Goal: Transaction & Acquisition: Purchase product/service

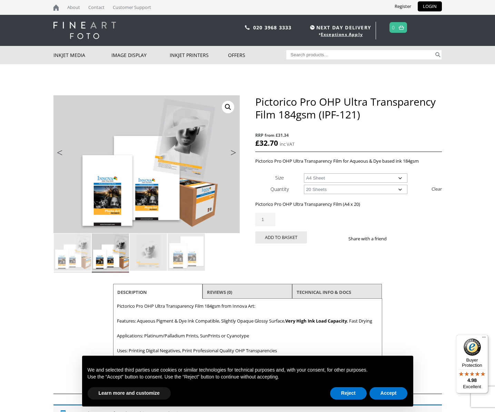
select select "a3-sheet-2"
click at [347, 393] on button "Reject" at bounding box center [348, 393] width 37 height 12
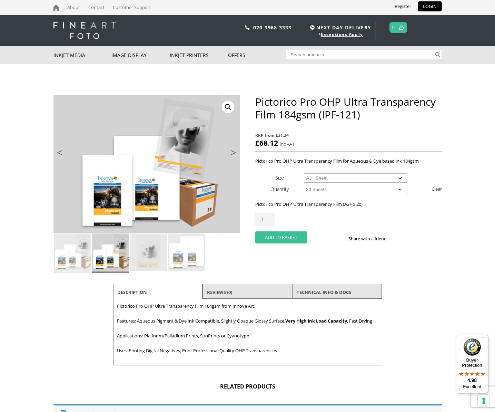
click at [284, 236] on button "Add to basket" at bounding box center [281, 237] width 52 height 12
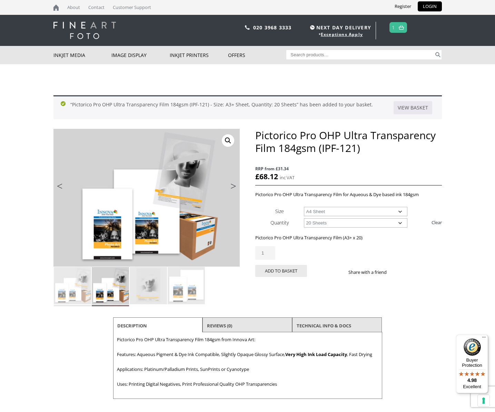
select select "a4-sheet"
type input "2"
click at [269, 251] on input "2" at bounding box center [265, 252] width 20 height 13
click at [286, 269] on button "Add to basket" at bounding box center [281, 271] width 52 height 12
click at [400, 30] on link at bounding box center [401, 27] width 9 height 10
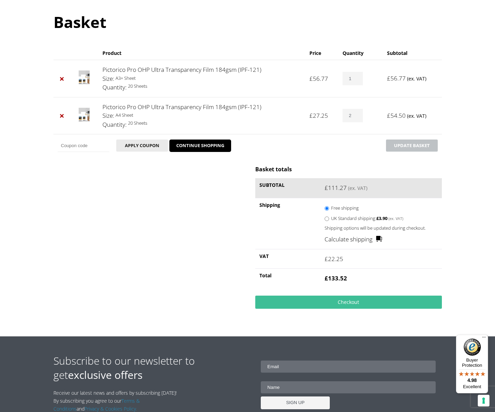
scroll to position [72, 0]
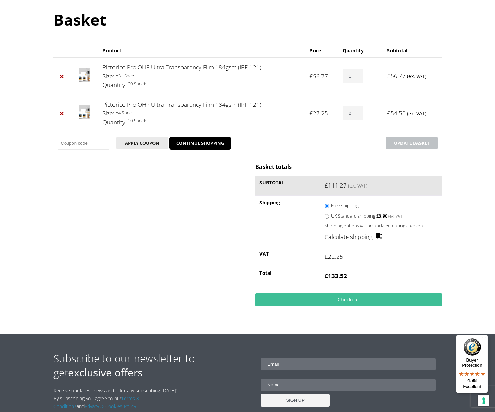
click at [341, 236] on link "Calculate shipping" at bounding box center [354, 236] width 58 height 9
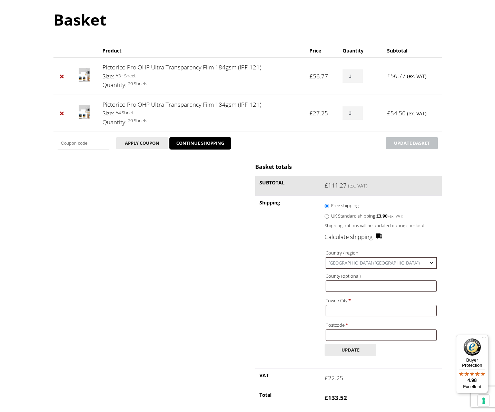
scroll to position [72, 0]
type input "[GEOGRAPHIC_DATA]"
type input "Lymington"
type input "SO41 9HL"
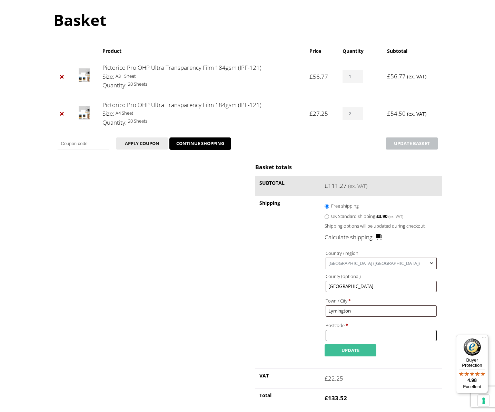
type input "SO41 9HL"
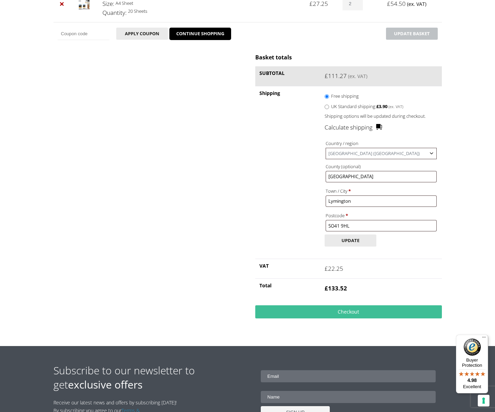
scroll to position [183, 0]
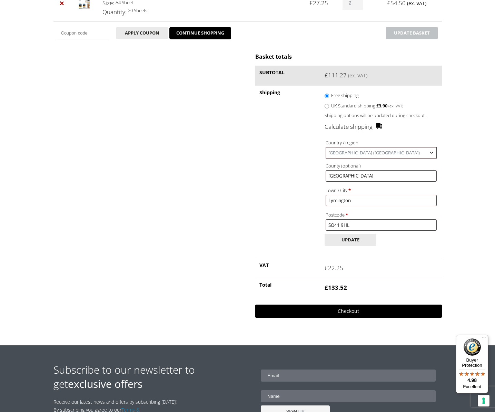
click at [357, 305] on link "Checkout" at bounding box center [348, 310] width 186 height 13
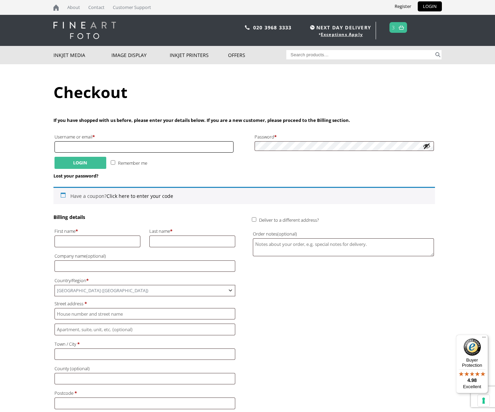
type input "[EMAIL_ADDRESS][DOMAIN_NAME]"
click at [85, 160] on button "Login" at bounding box center [81, 163] width 52 height 12
drag, startPoint x: 70, startPoint y: 237, endPoint x: 88, endPoint y: 237, distance: 17.6
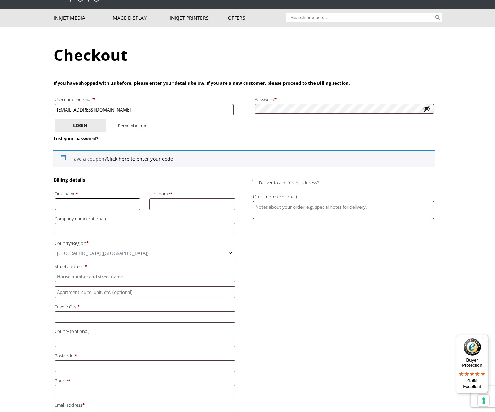
scroll to position [38, 0]
type input "G"
type input "Gary"
type input "Ferguson"
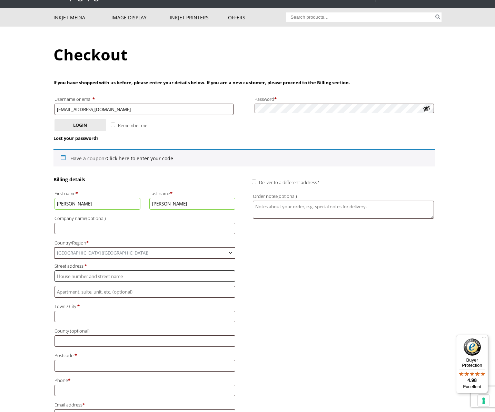
type input "[STREET_ADDRESS]"
type input "Lymington"
type input "[GEOGRAPHIC_DATA]"
type input "SO41 9HL"
type input "[EMAIL_ADDRESS][DOMAIN_NAME]"
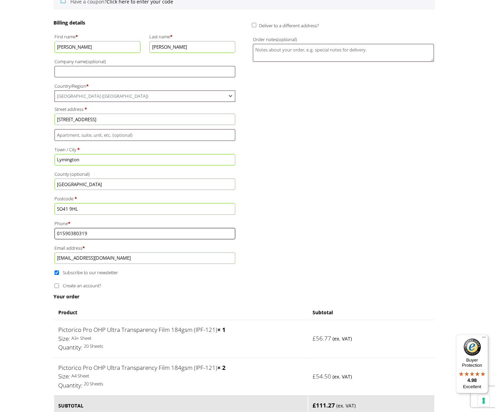
scroll to position [195, 0]
type input "01590380319"
click at [56, 283] on input "Create an account?" at bounding box center [57, 285] width 4 height 4
checkbox input "true"
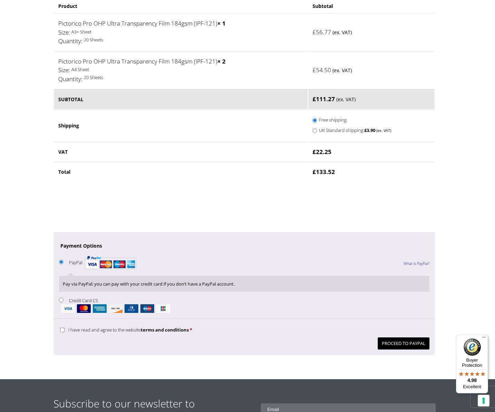
scroll to position [556, 0]
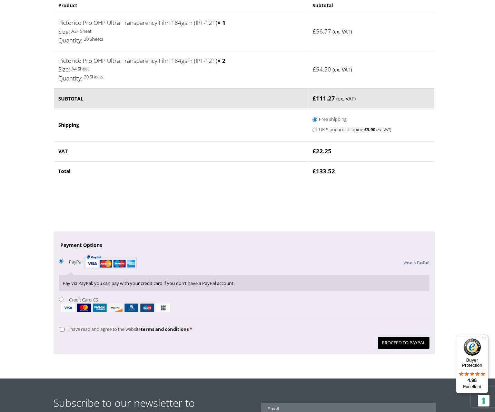
click at [62, 327] on input "I have read and agree to the website terms and conditions *" at bounding box center [62, 329] width 4 height 4
checkbox input "true"
click at [420, 336] on button "Proceed to PayPal" at bounding box center [404, 342] width 52 height 12
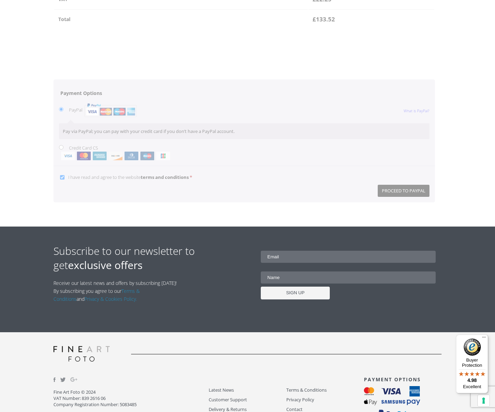
scroll to position [708, 0]
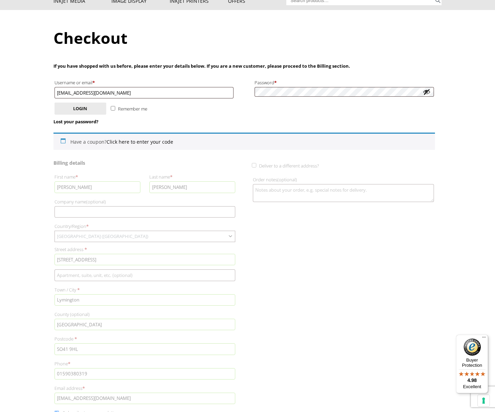
scroll to position [55, 0]
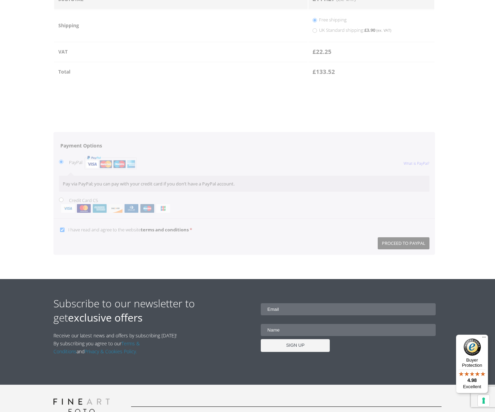
scroll to position [656, 0]
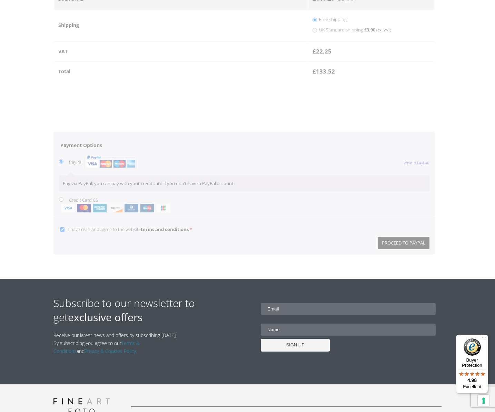
drag, startPoint x: 61, startPoint y: 180, endPoint x: 79, endPoint y: 130, distance: 53.9
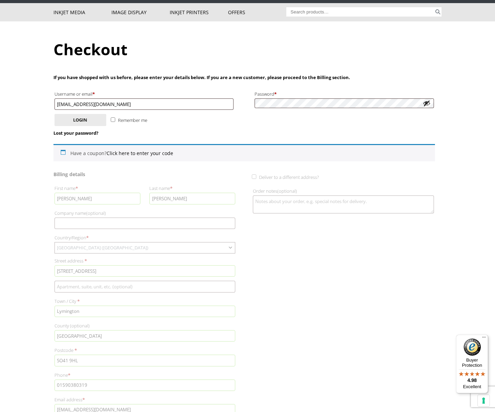
scroll to position [43, 0]
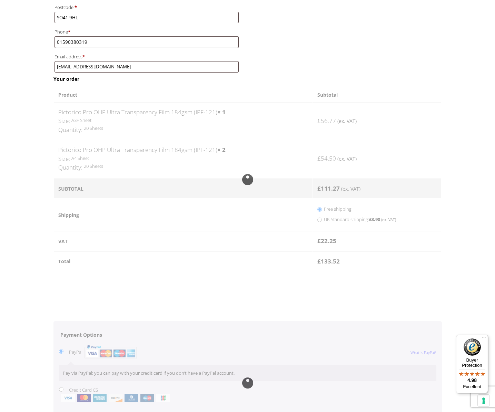
scroll to position [320, 0]
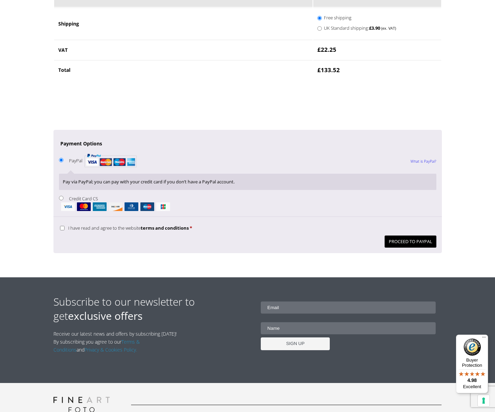
scroll to position [505, 0]
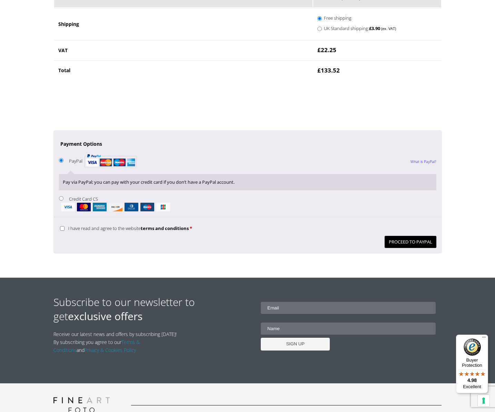
click at [60, 196] on input "Credit Card CS" at bounding box center [61, 198] width 4 height 4
radio input "true"
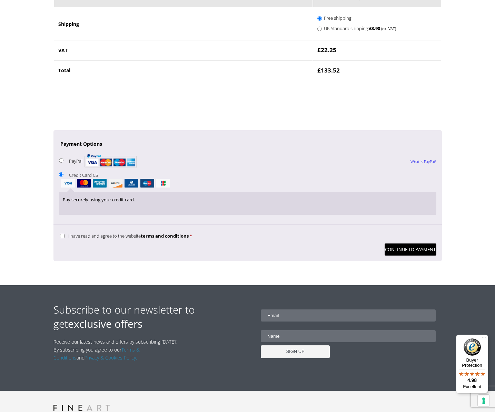
drag, startPoint x: 62, startPoint y: 216, endPoint x: 107, endPoint y: 205, distance: 46.9
click at [62, 234] on input "I have read and agree to the website terms and conditions *" at bounding box center [62, 236] width 4 height 4
checkbox input "true"
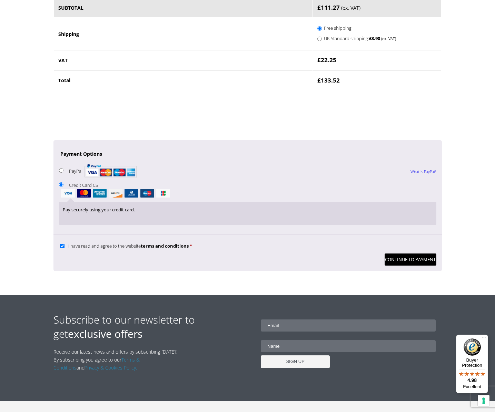
scroll to position [498, 0]
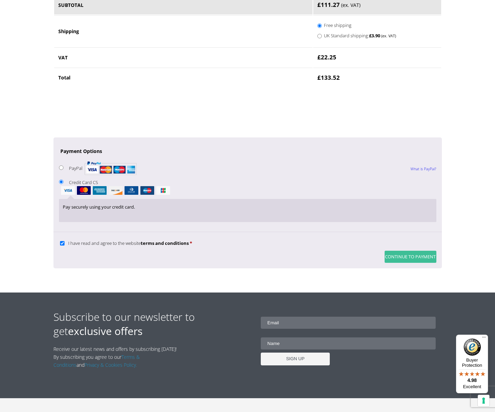
click at [396, 250] on button "Continue to Payment" at bounding box center [411, 256] width 52 height 12
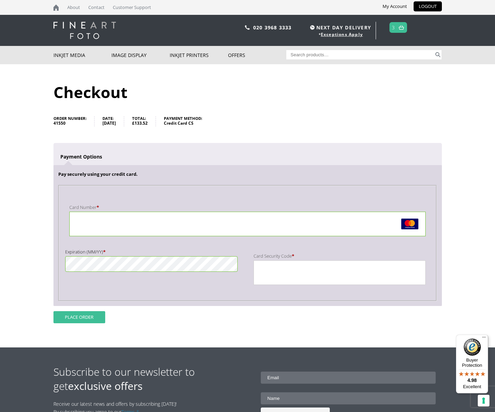
click at [70, 314] on button "Place order" at bounding box center [79, 317] width 52 height 12
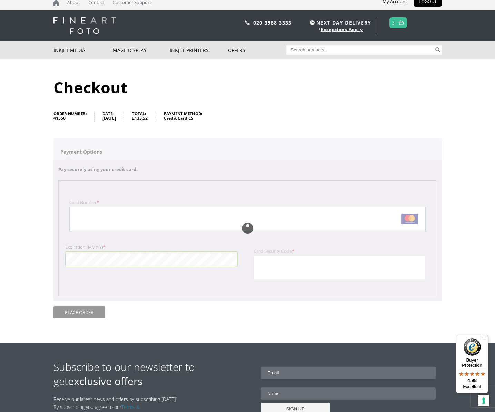
scroll to position [6, 0]
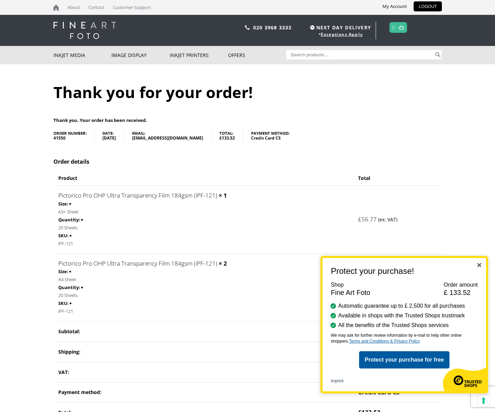
click at [479, 265] on img "Close" at bounding box center [479, 265] width 4 height 4
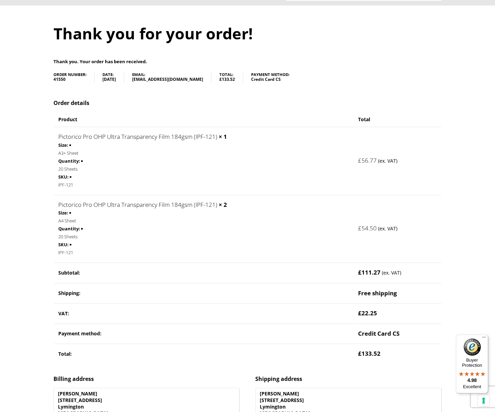
scroll to position [41, 0]
